Goal: Information Seeking & Learning: Check status

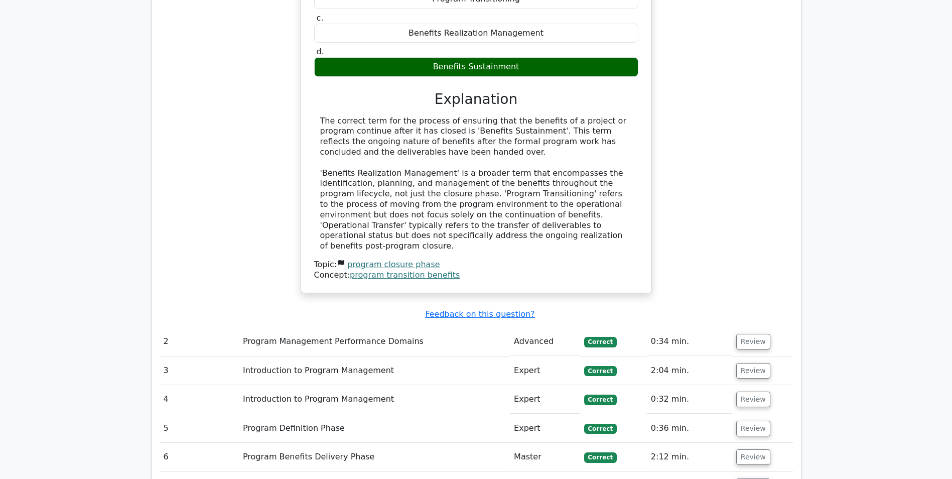
scroll to position [978, 0]
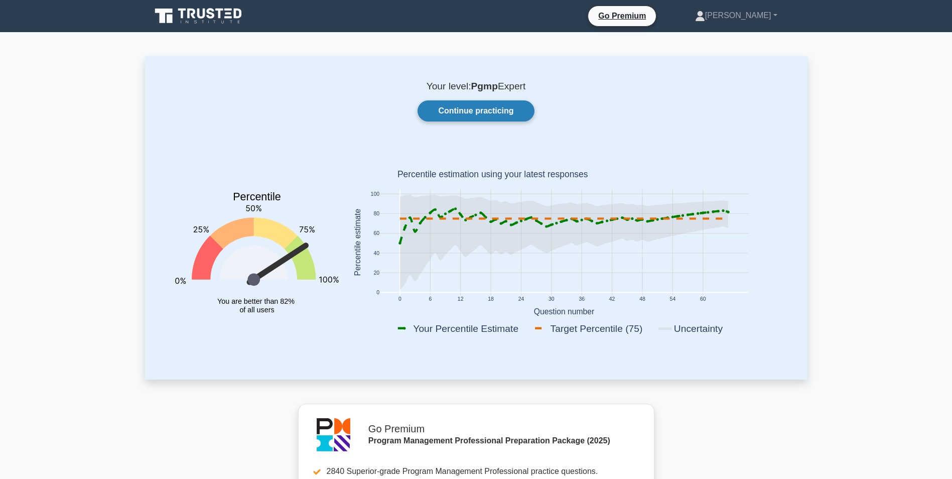
click at [465, 107] on link "Continue practicing" at bounding box center [475, 110] width 116 height 21
